Goal: Transaction & Acquisition: Purchase product/service

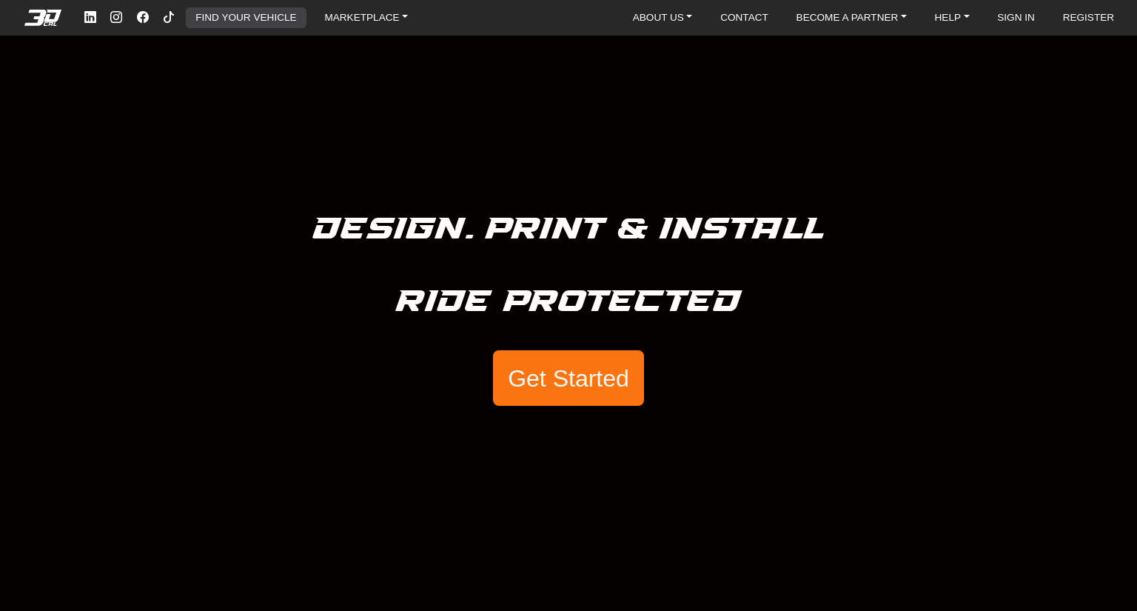
click at [273, 26] on link "FIND YOUR VEHICLE" at bounding box center [246, 17] width 113 height 21
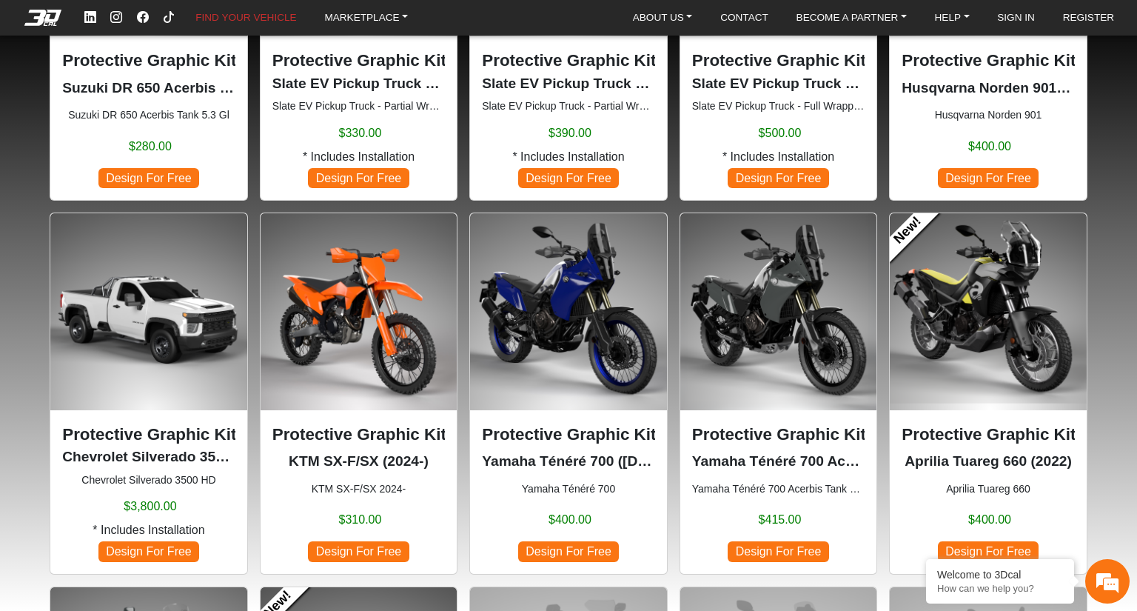
scroll to position [723, 0]
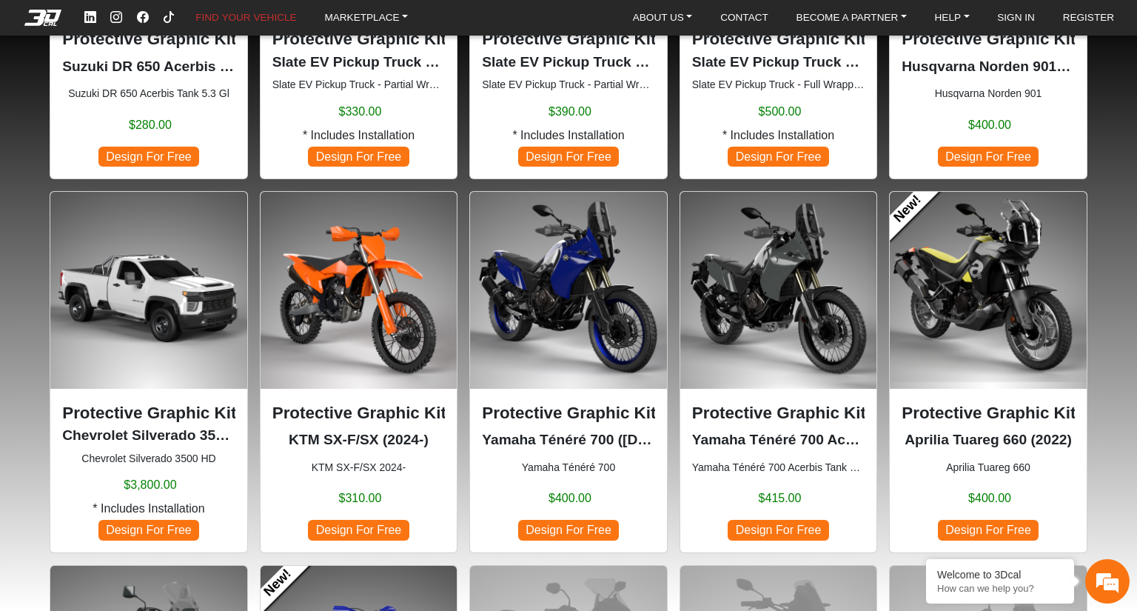
click at [554, 405] on p "Protective Graphic Kit" at bounding box center [568, 413] width 173 height 25
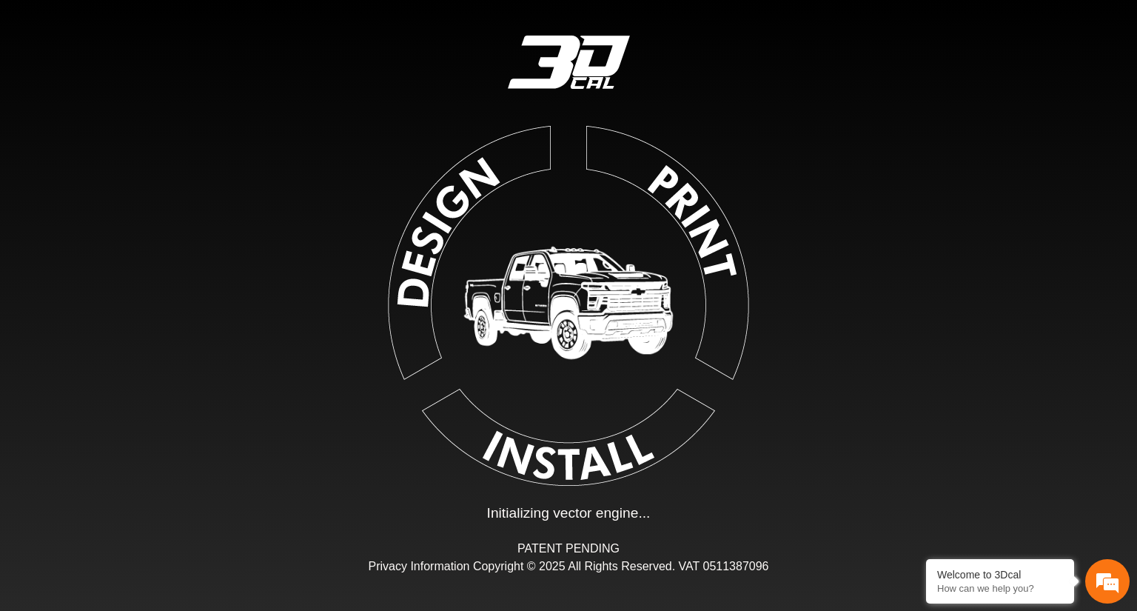
click at [438, 242] on img at bounding box center [568, 302] width 333 height 333
click at [434, 212] on img at bounding box center [568, 302] width 333 height 333
type input "*"
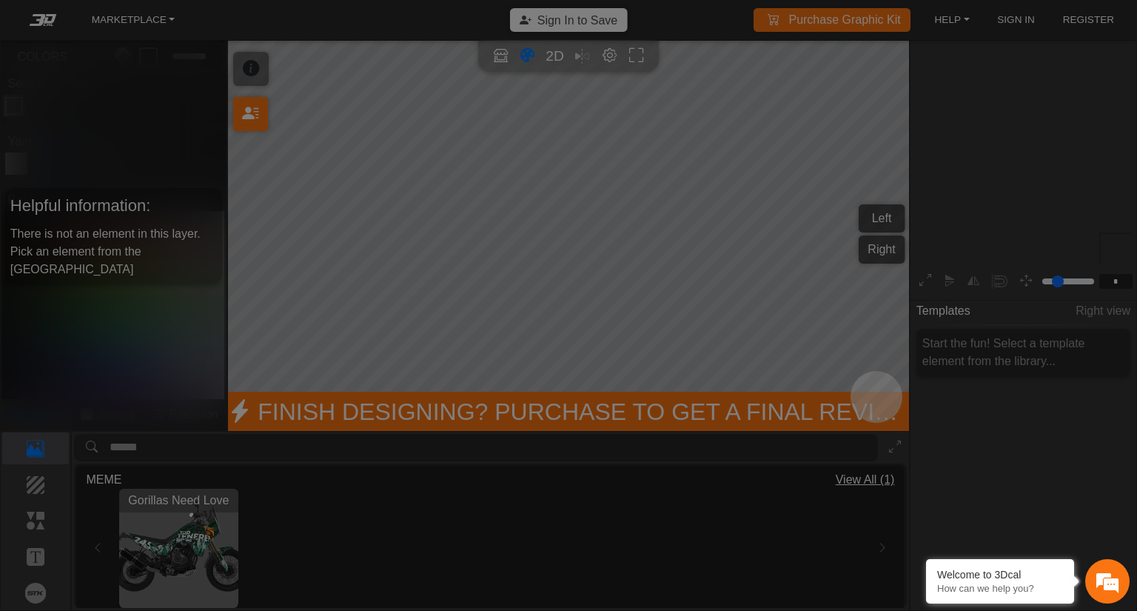
scroll to position [166, 166]
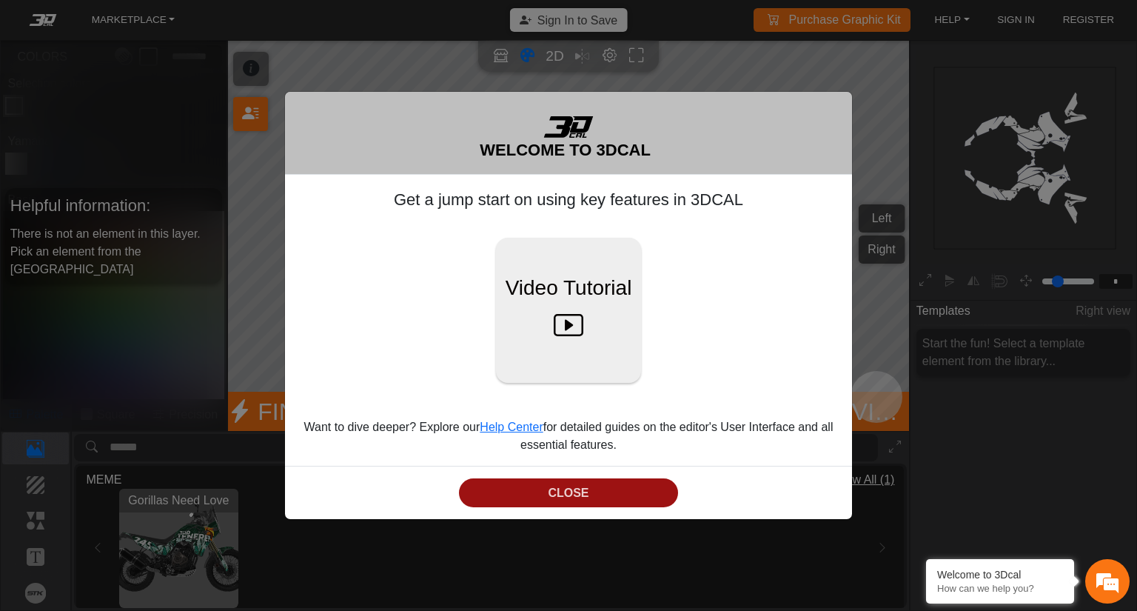
click at [571, 485] on button "CLOSE" at bounding box center [569, 492] width 220 height 29
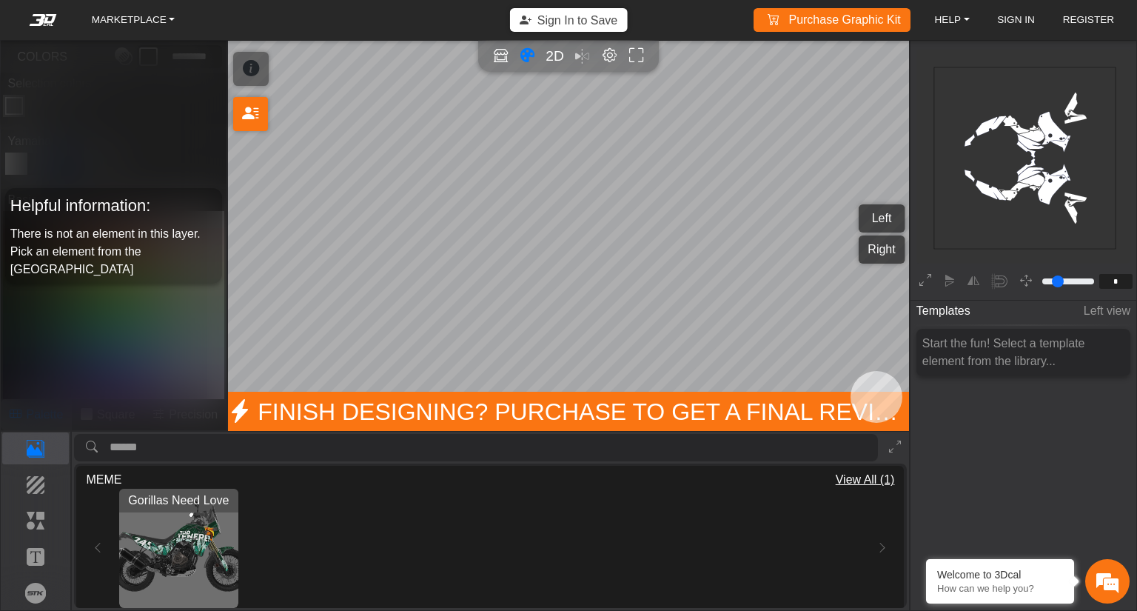
click at [928, 112] on icon "background_wire_template_bg decal_t700_left_fender decal_t700_right_fender text…" at bounding box center [1025, 158] width 546 height 546
click at [992, 147] on icon "background_wire_template_bg decal_t700_left_fender decal_t700_right_fender text…" at bounding box center [1025, 158] width 546 height 546
click at [37, 492] on p "Background" at bounding box center [36, 485] width 66 height 18
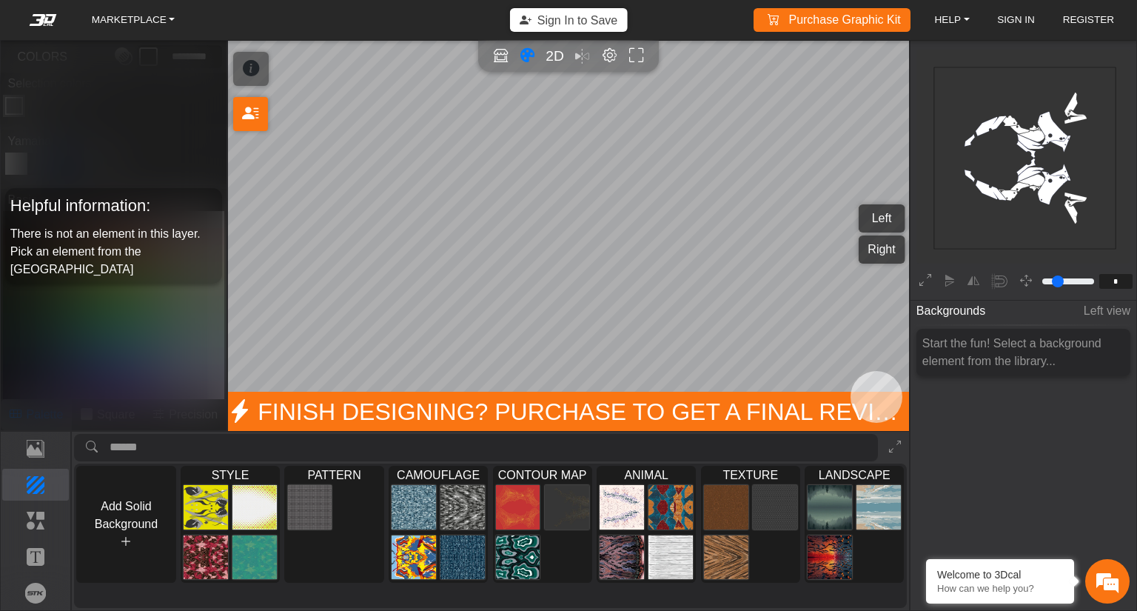
click at [1020, 167] on icon "background_wire_template_bg decal_t700_left_fender decal_t700_right_fender text…" at bounding box center [1025, 158] width 546 height 546
click at [560, 61] on span "2D" at bounding box center [555, 55] width 20 height 17
type input "*"
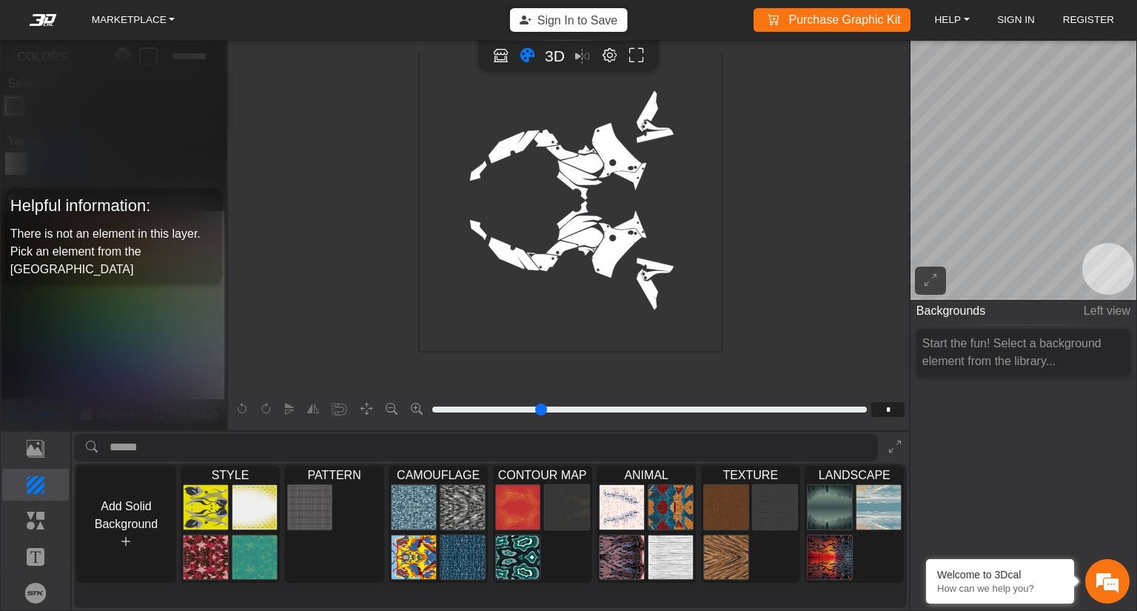
scroll to position [292, 120]
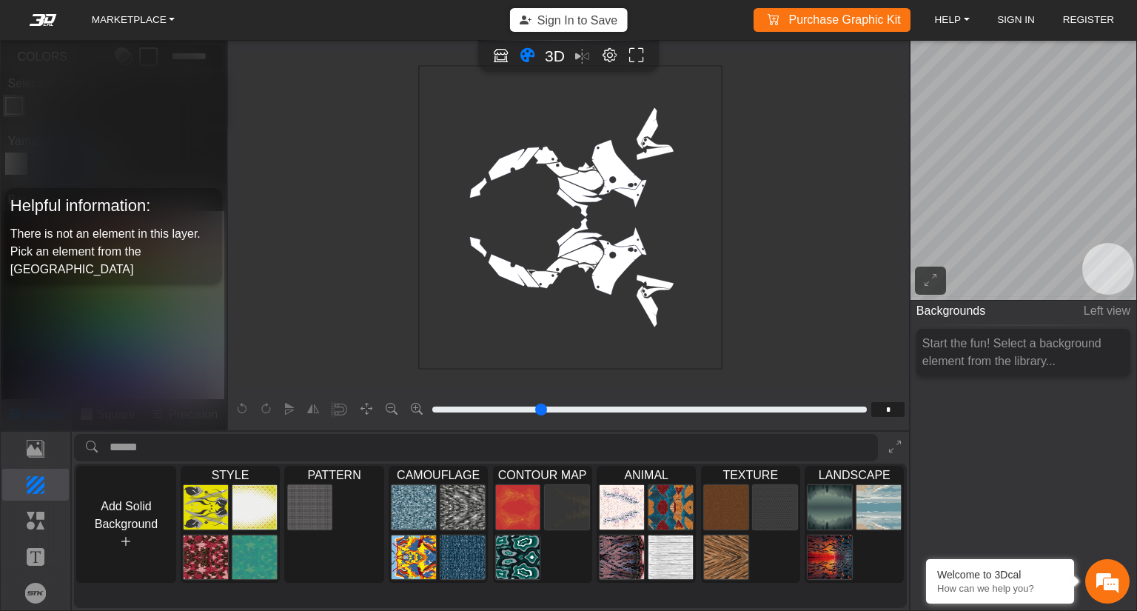
drag, startPoint x: 745, startPoint y: 508, endPoint x: 640, endPoint y: 311, distance: 223.2
click at [639, 310] on div "MARKETPLACE Sign In to Save Purchase Graphic Kit Purchase! HELP Video help cent…" at bounding box center [568, 305] width 1137 height 611
click at [693, 498] on img at bounding box center [671, 507] width 44 height 46
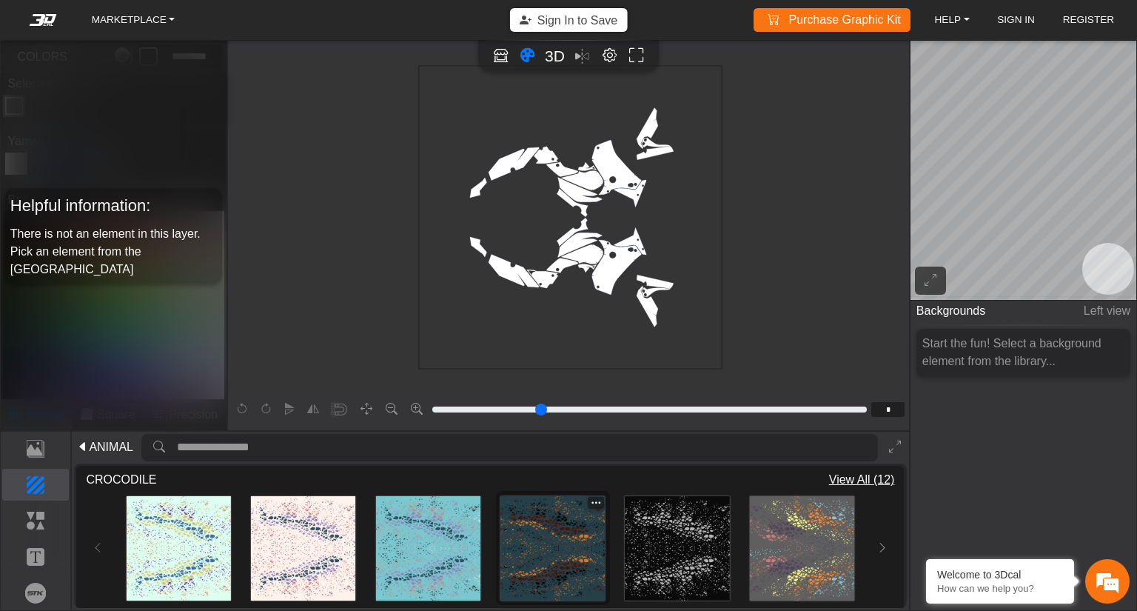
click at [572, 557] on img at bounding box center [553, 548] width 104 height 104
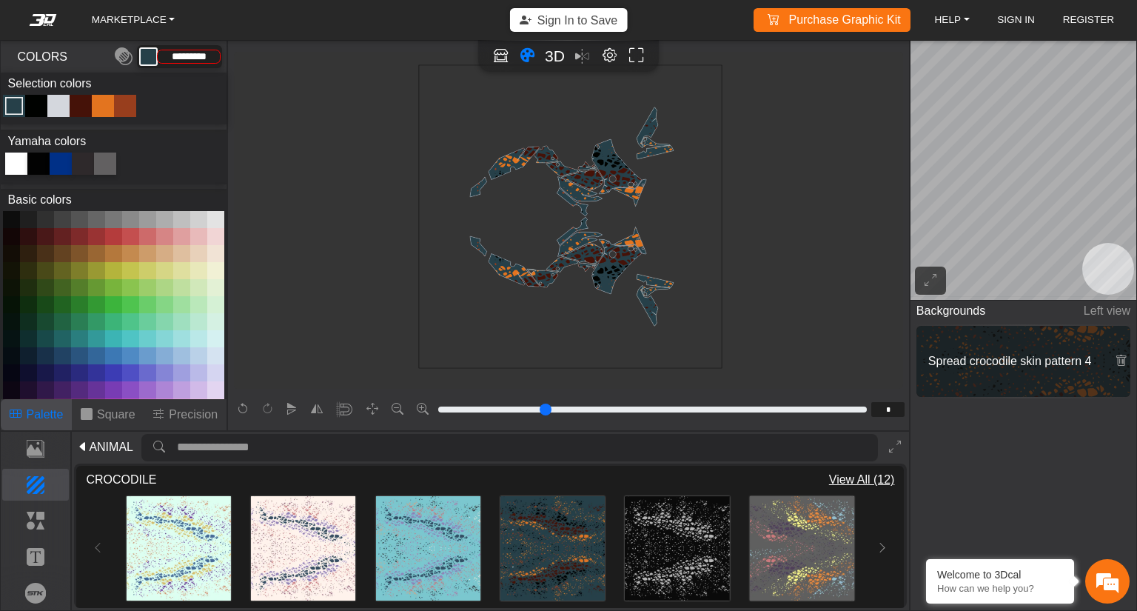
type input "*********"
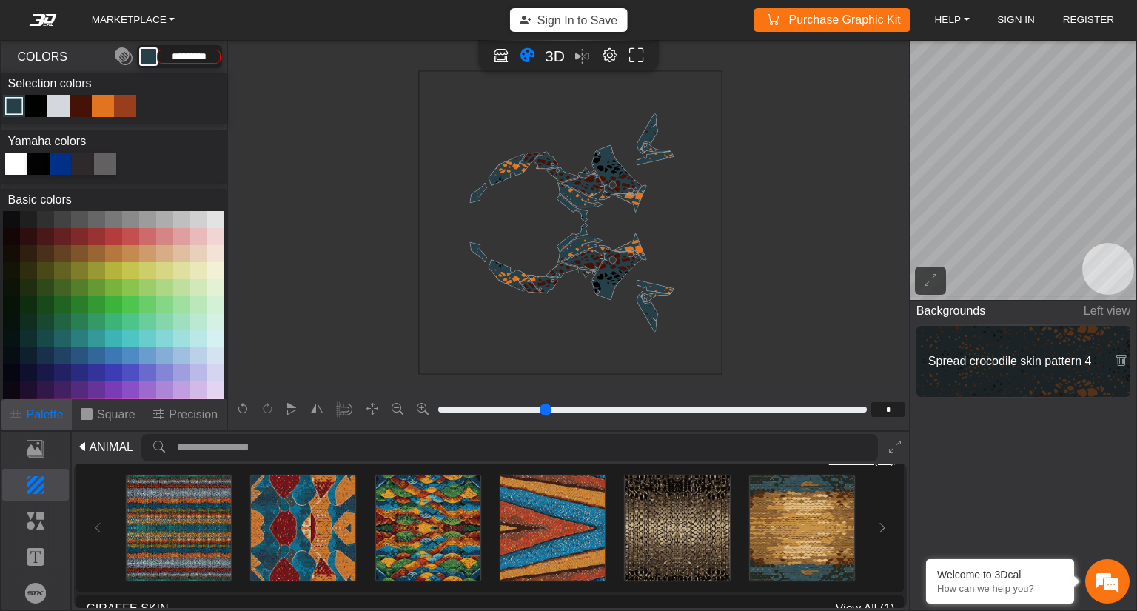
scroll to position [148, 0]
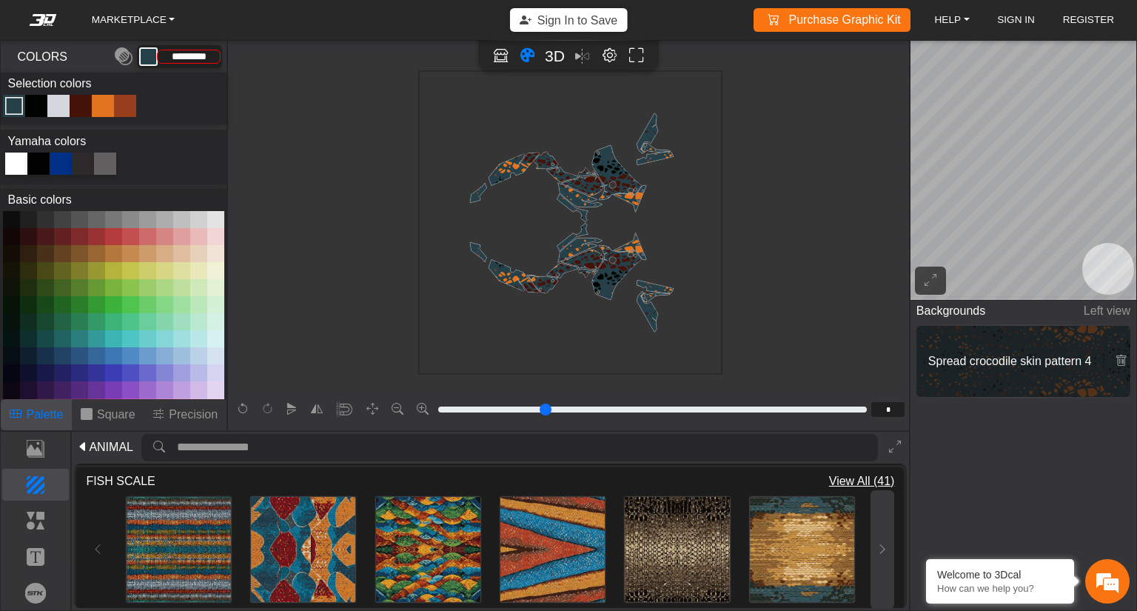
click at [871, 527] on button at bounding box center [883, 549] width 24 height 118
click at [876, 539] on button at bounding box center [883, 549] width 24 height 118
